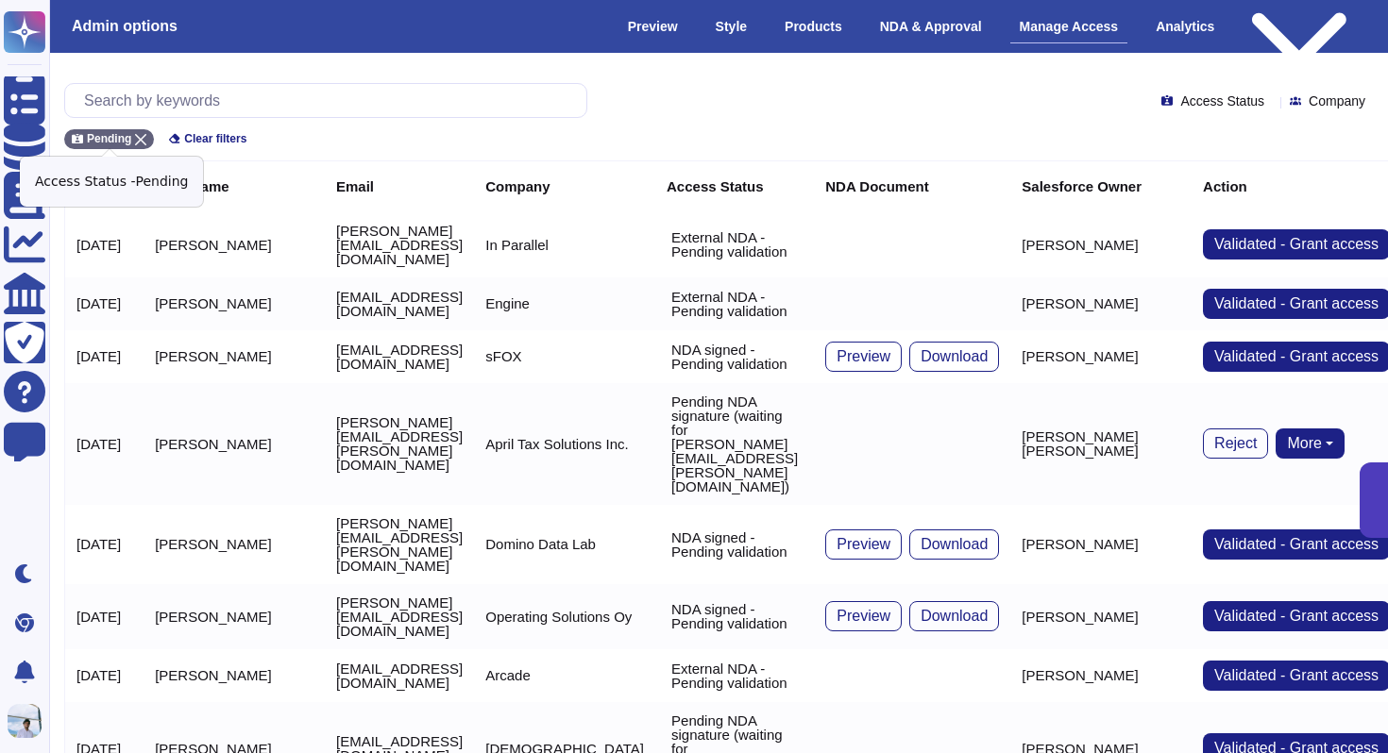
click at [146, 138] on icon at bounding box center [140, 139] width 11 height 11
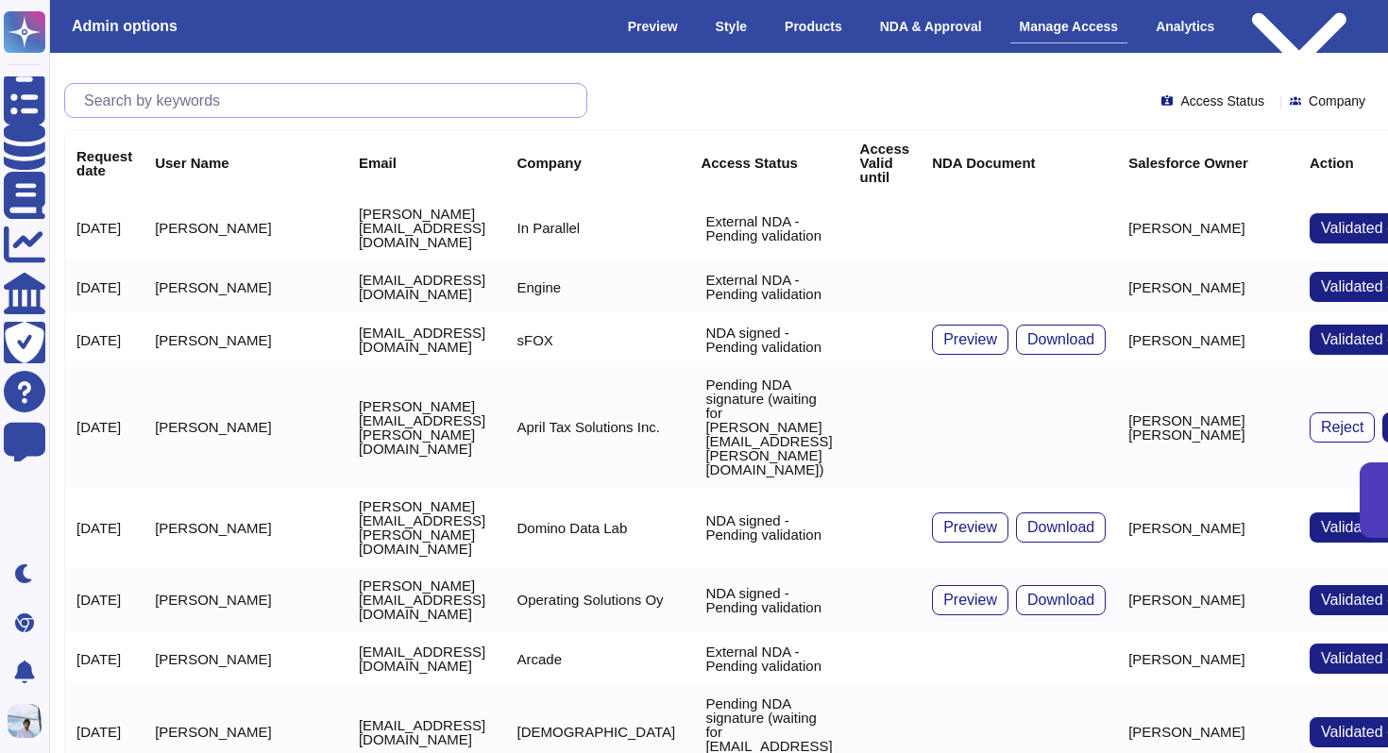
click at [159, 105] on input "text" at bounding box center [331, 100] width 512 height 33
paste input "[PERSON_NAME][EMAIL_ADDRESS][DOMAIN_NAME]"
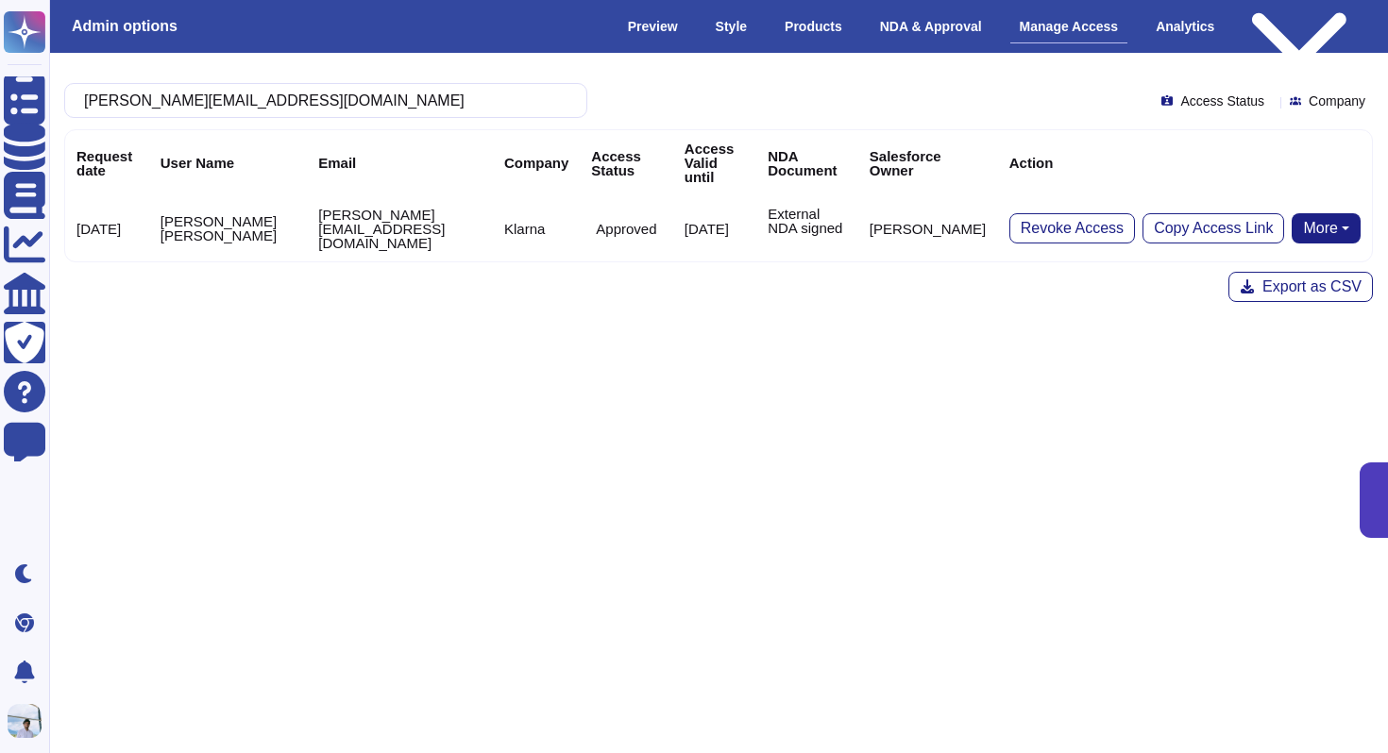
type input "[PERSON_NAME][EMAIL_ADDRESS][DOMAIN_NAME]"
click at [1316, 213] on button "More" at bounding box center [1325, 228] width 69 height 30
click at [1260, 277] on link "Remove NDA" at bounding box center [1284, 288] width 149 height 23
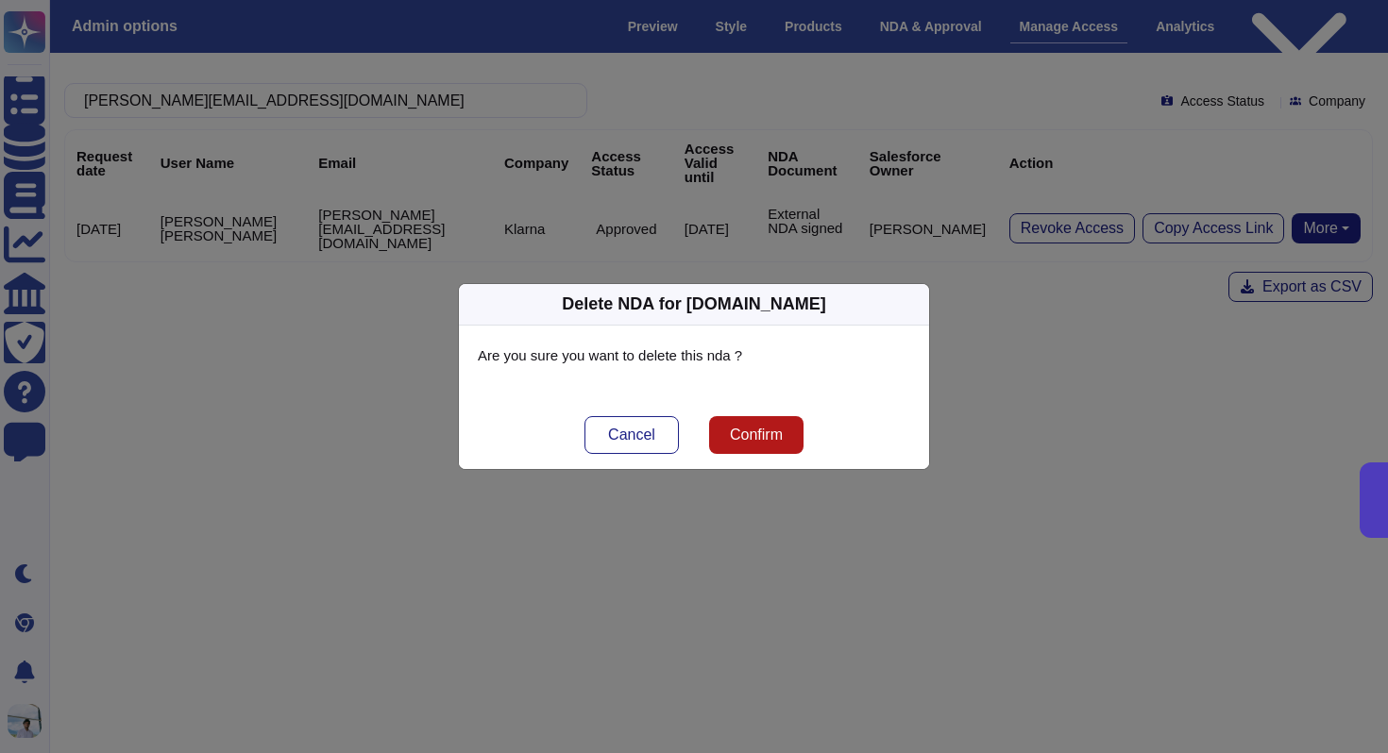
click at [746, 441] on span "Confirm" at bounding box center [756, 435] width 53 height 15
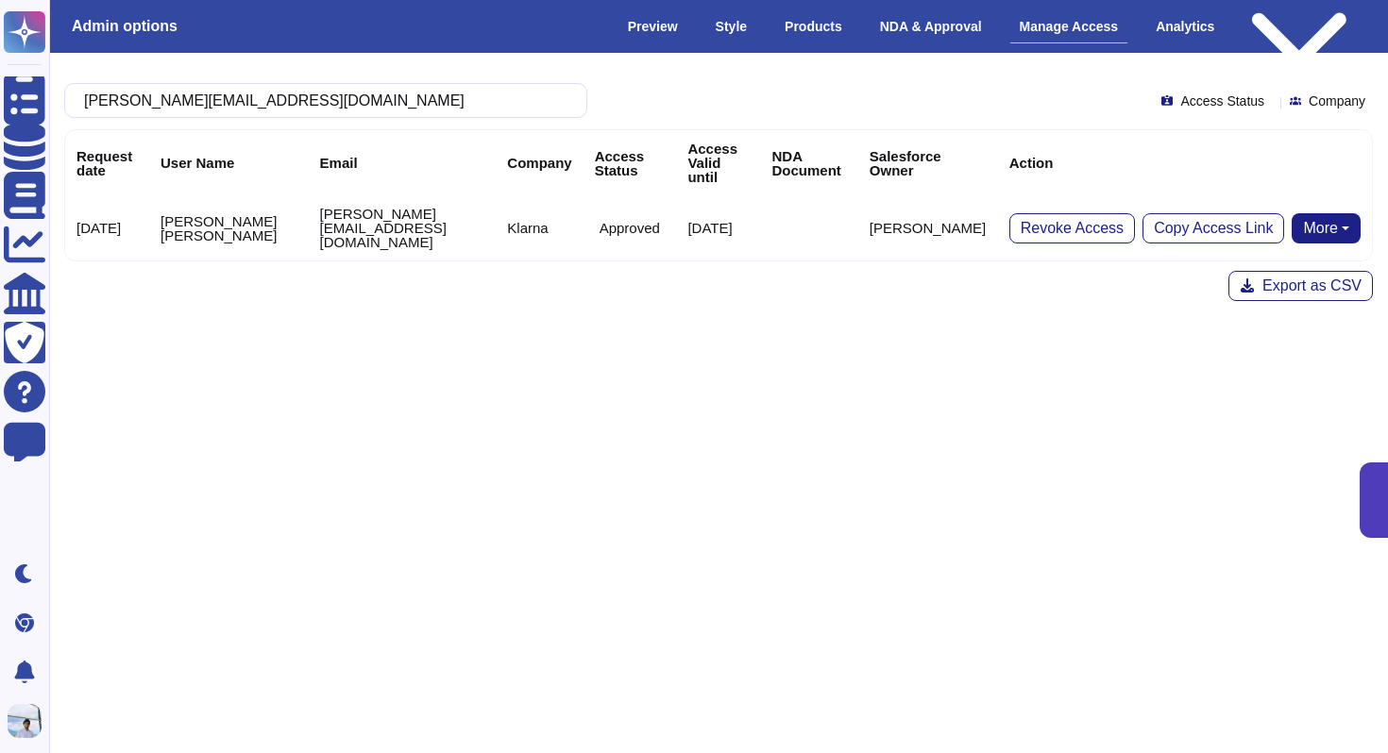
click at [1341, 213] on button "More" at bounding box center [1325, 228] width 69 height 30
click at [1266, 277] on link "Send NDA" at bounding box center [1256, 288] width 209 height 23
click at [1340, 213] on button "More" at bounding box center [1325, 228] width 69 height 30
click at [932, 320] on html "Questionnaires Knowledge Base Documents Analytics CAIQ / SIG Trust Center Help …" at bounding box center [694, 236] width 1388 height 473
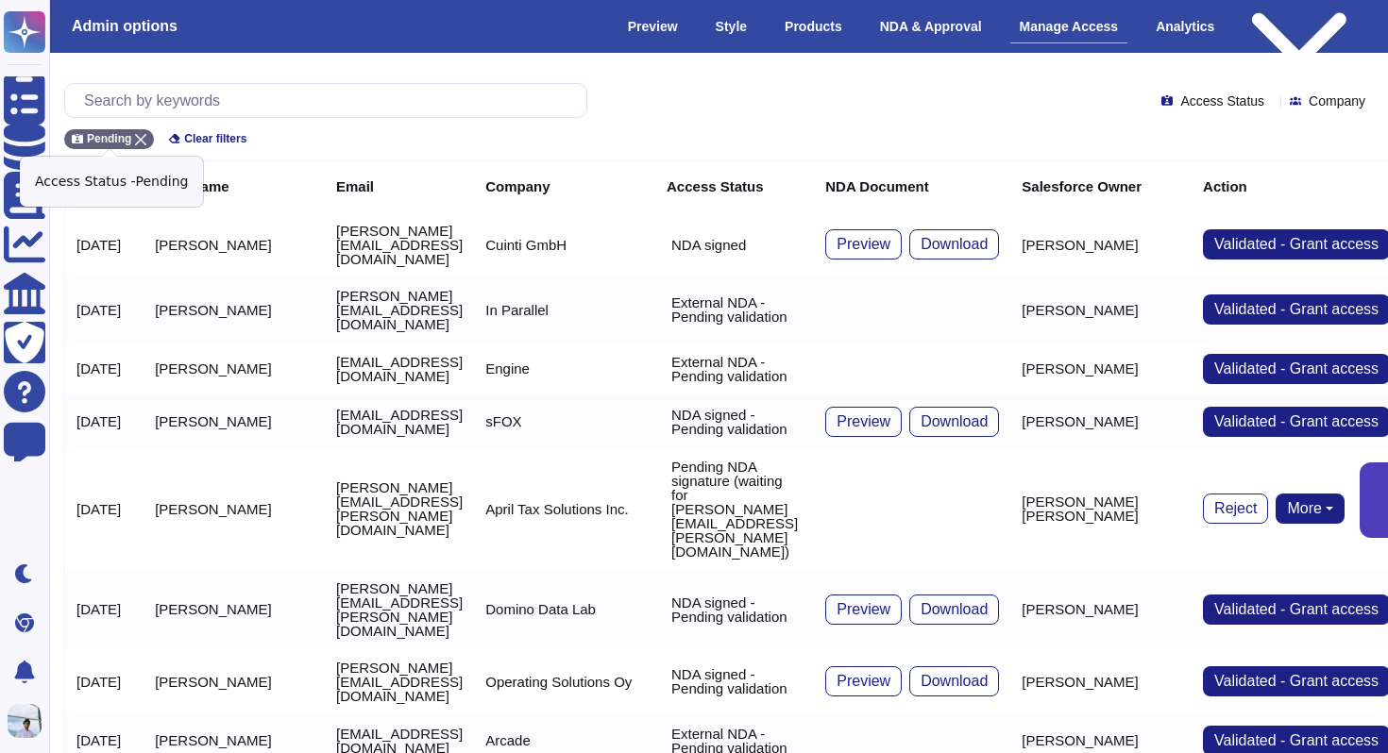
click at [142, 135] on icon at bounding box center [140, 139] width 11 height 11
click at [157, 100] on input "text" at bounding box center [331, 100] width 512 height 33
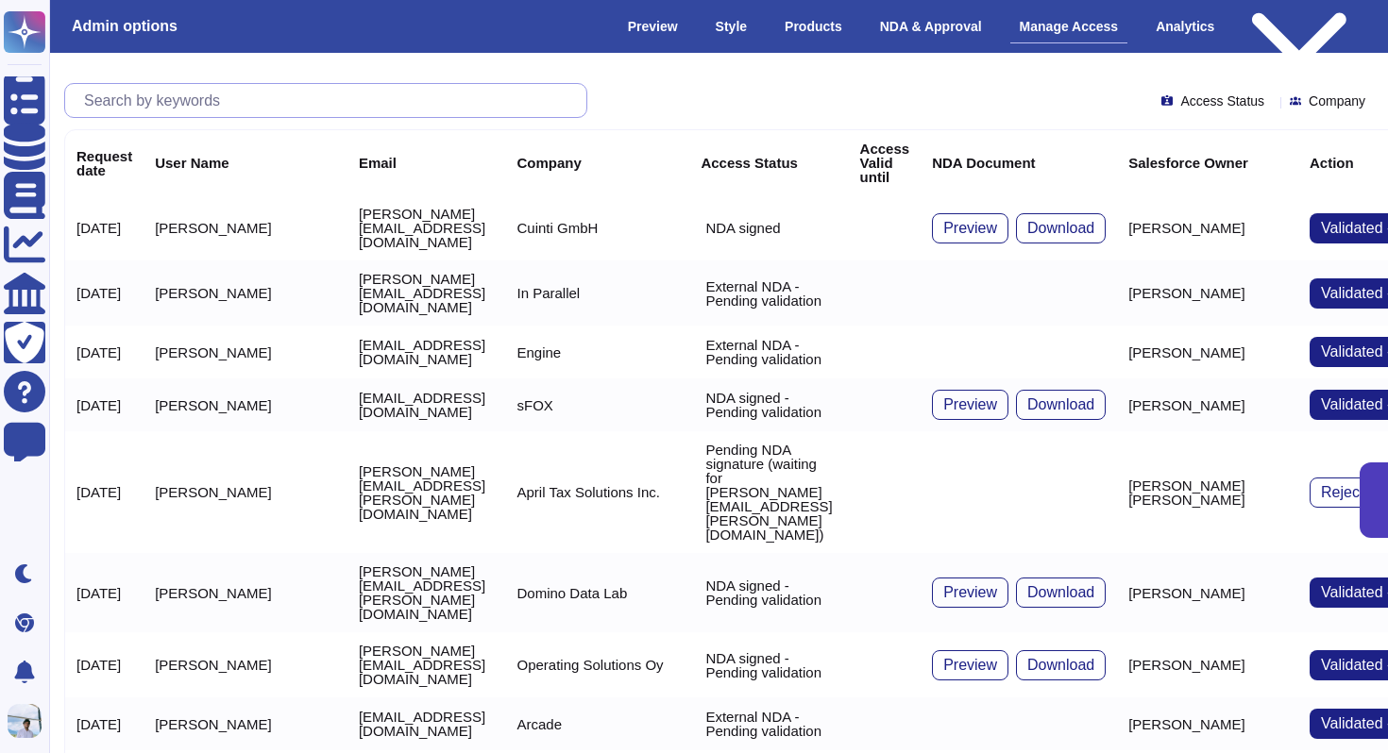
paste input "[URL][PERSON_NAME][DOMAIN_NAME]"
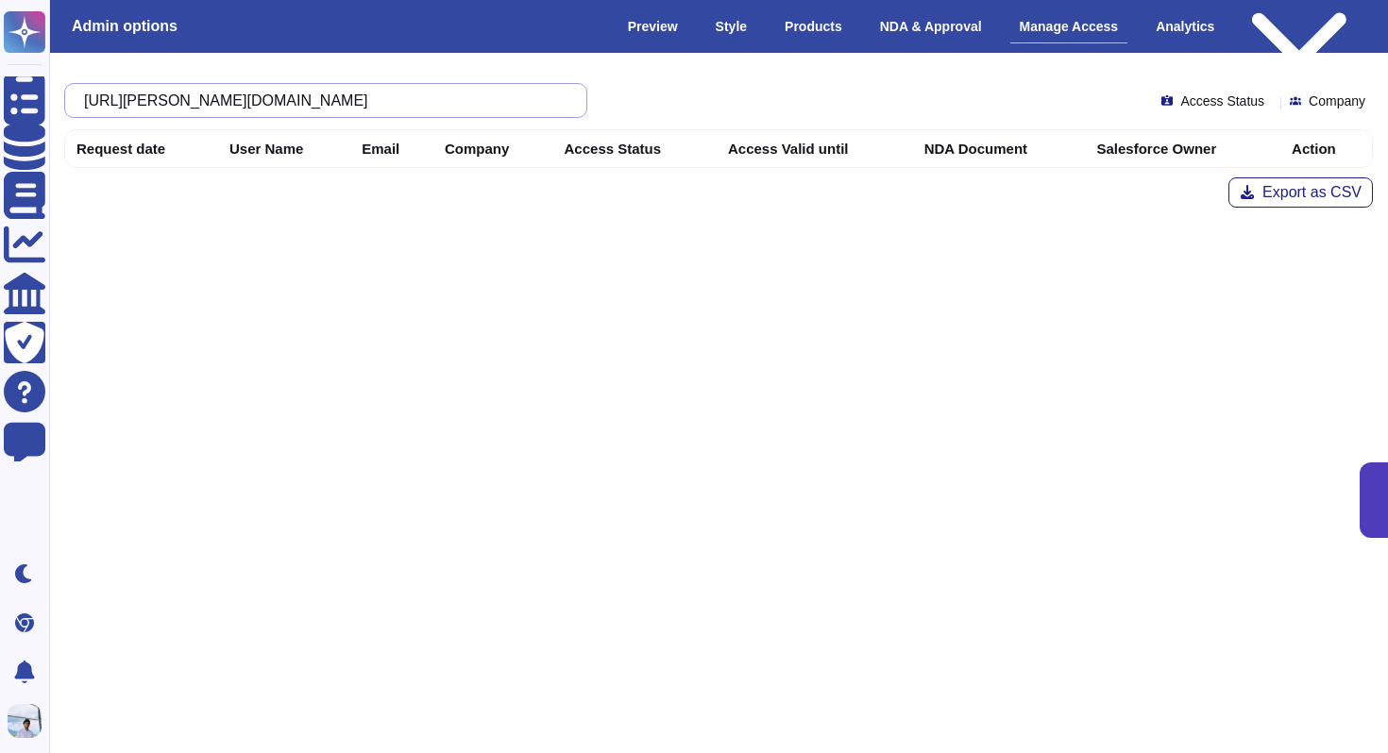
type input "[URL][PERSON_NAME][DOMAIN_NAME]"
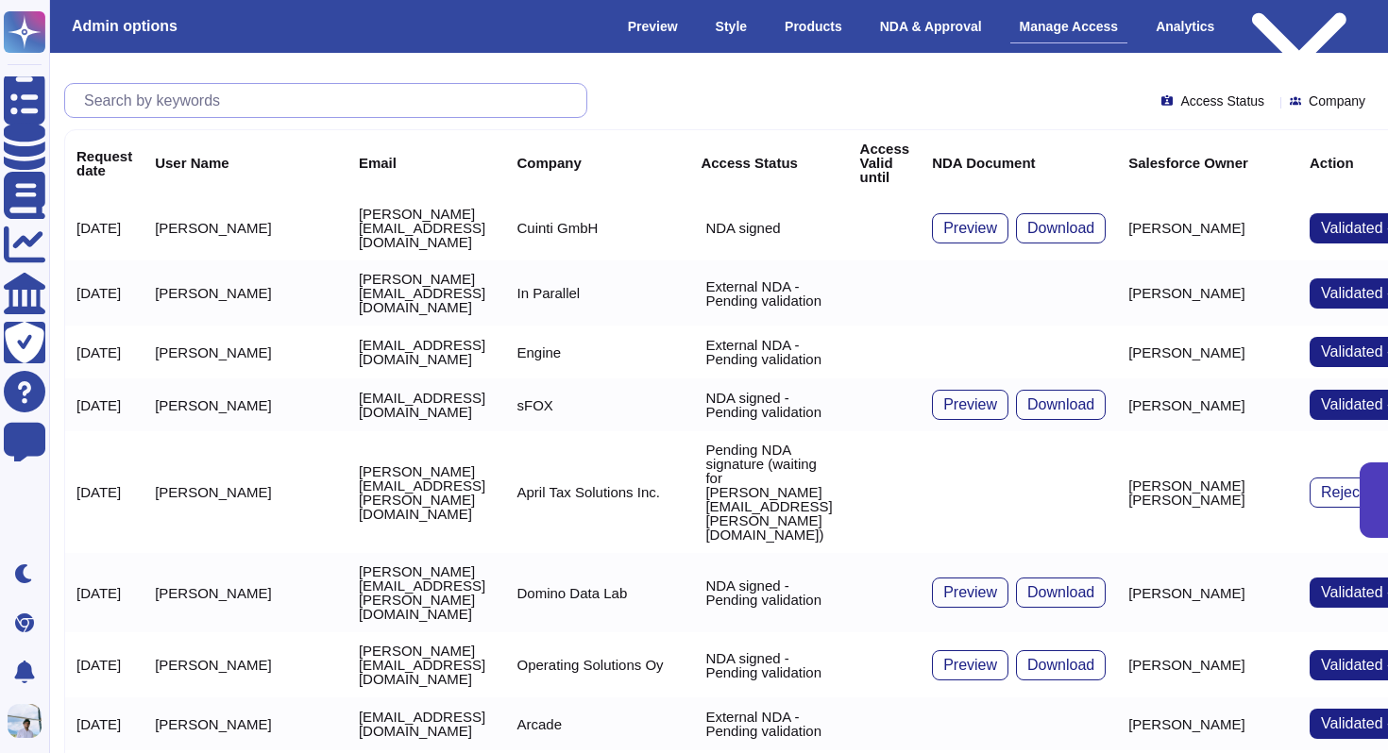
paste input "[PERSON_NAME][EMAIL_ADDRESS][DOMAIN_NAME]"
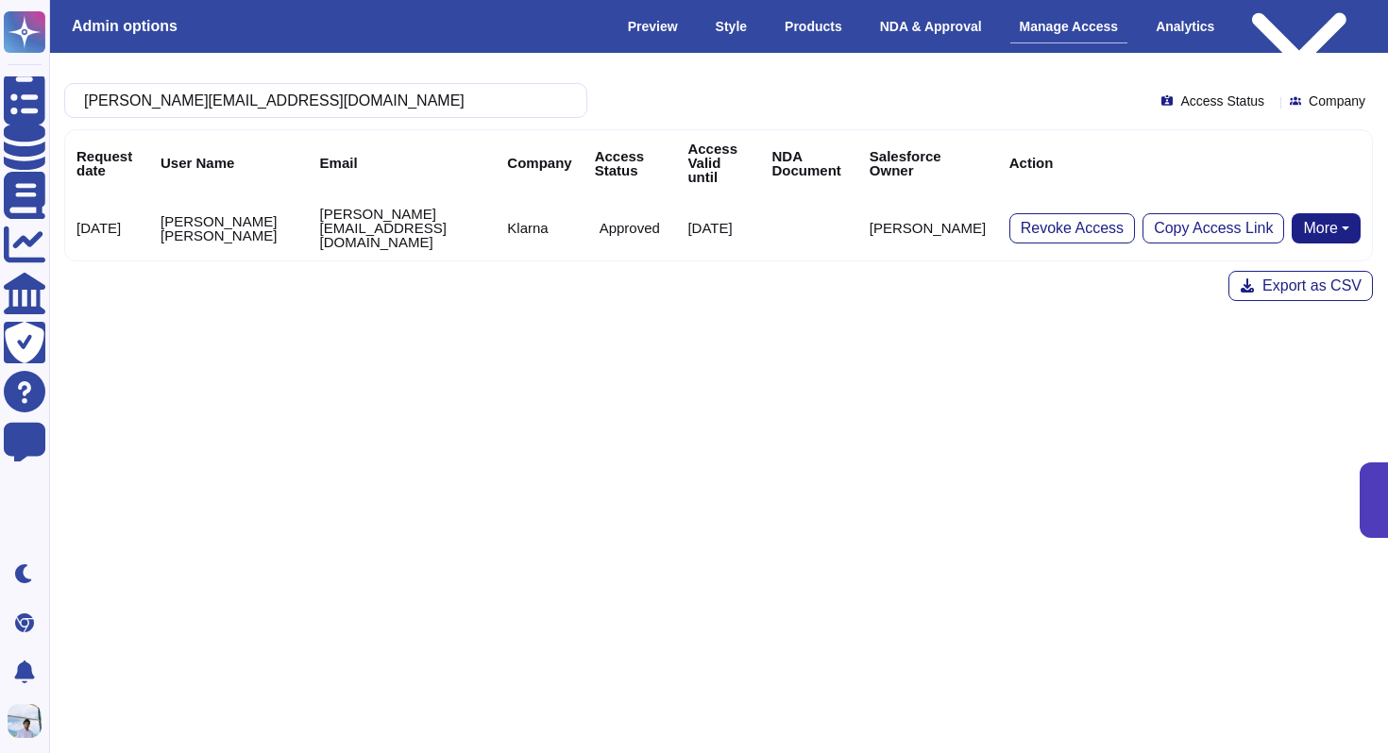
type input "[PERSON_NAME][EMAIL_ADDRESS][DOMAIN_NAME]"
click at [1342, 213] on button "More" at bounding box center [1325, 228] width 69 height 30
